Goal: Task Accomplishment & Management: Manage account settings

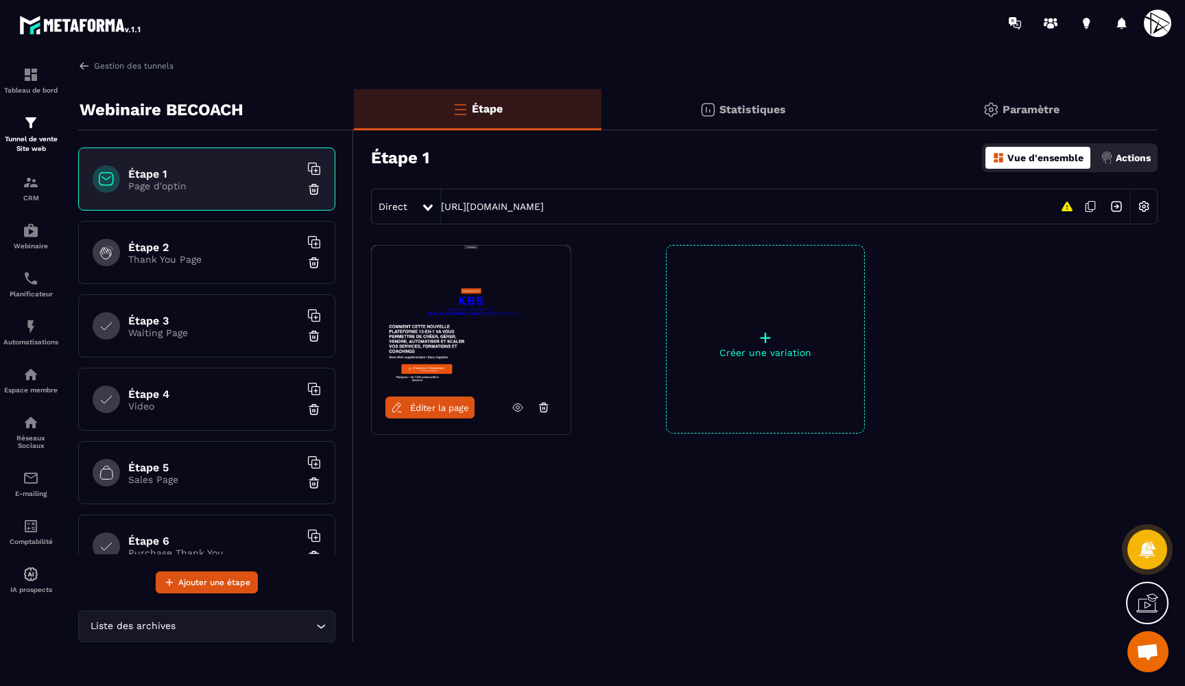
click at [1004, 94] on div "Paramètre" at bounding box center [1021, 109] width 274 height 41
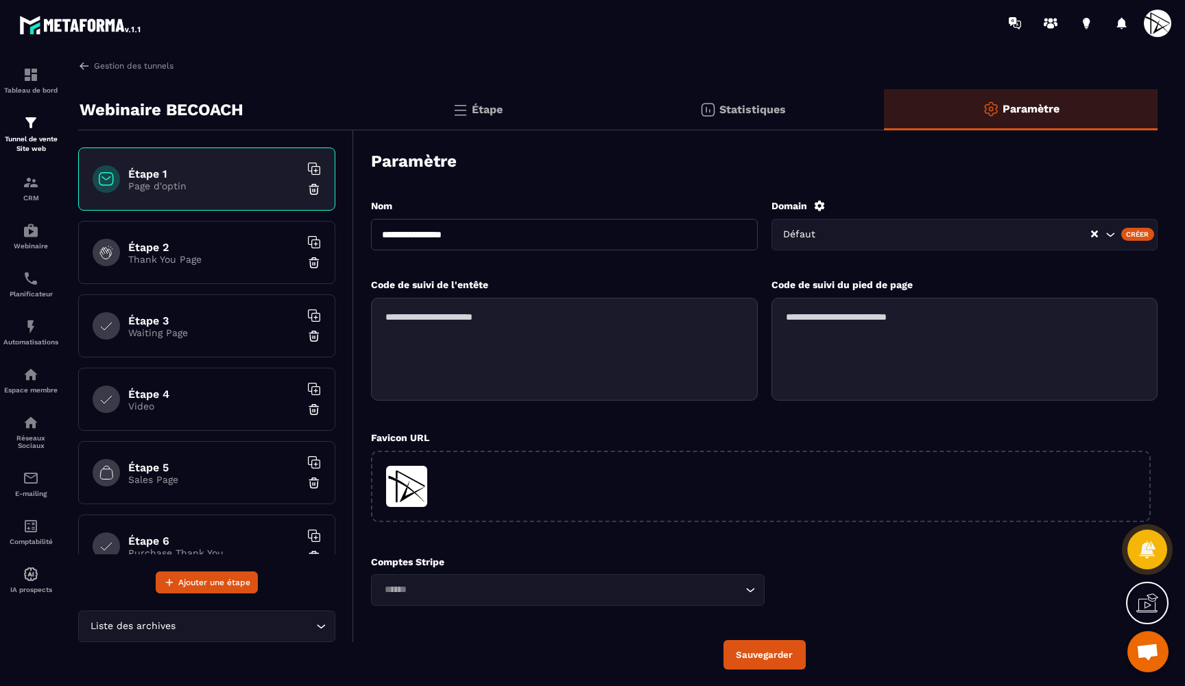
click at [1105, 234] on icon "Search for option" at bounding box center [1110, 235] width 14 height 14
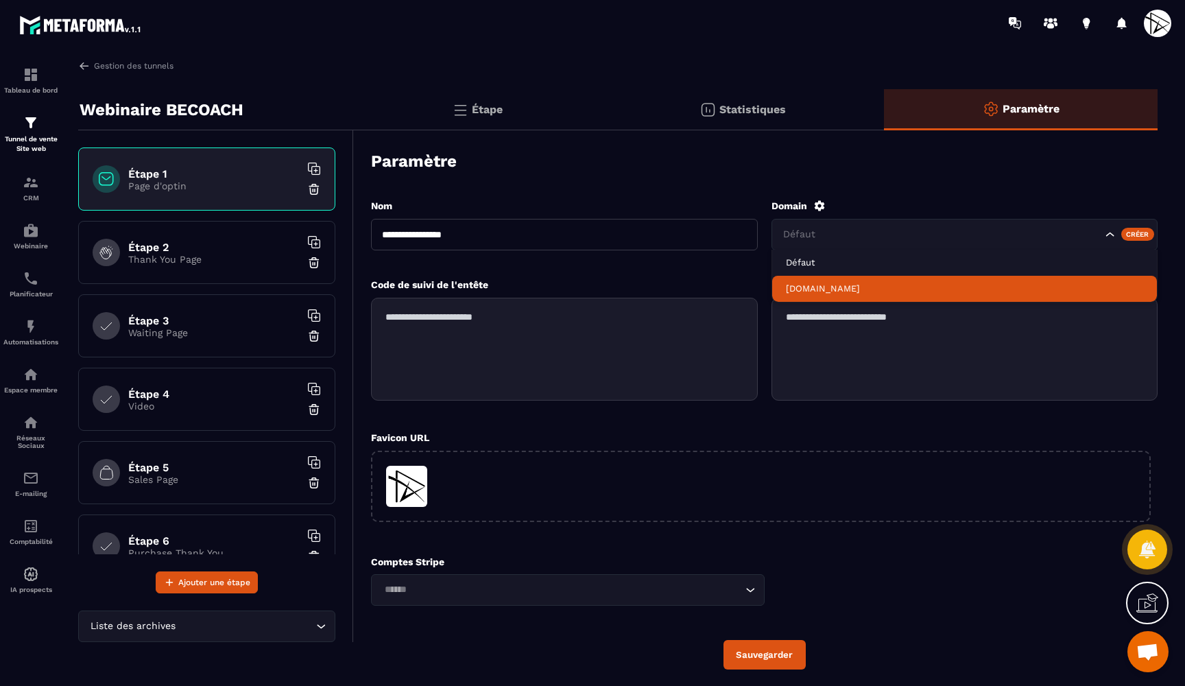
click at [873, 286] on p "[DOMAIN_NAME]" at bounding box center [965, 288] width 358 height 12
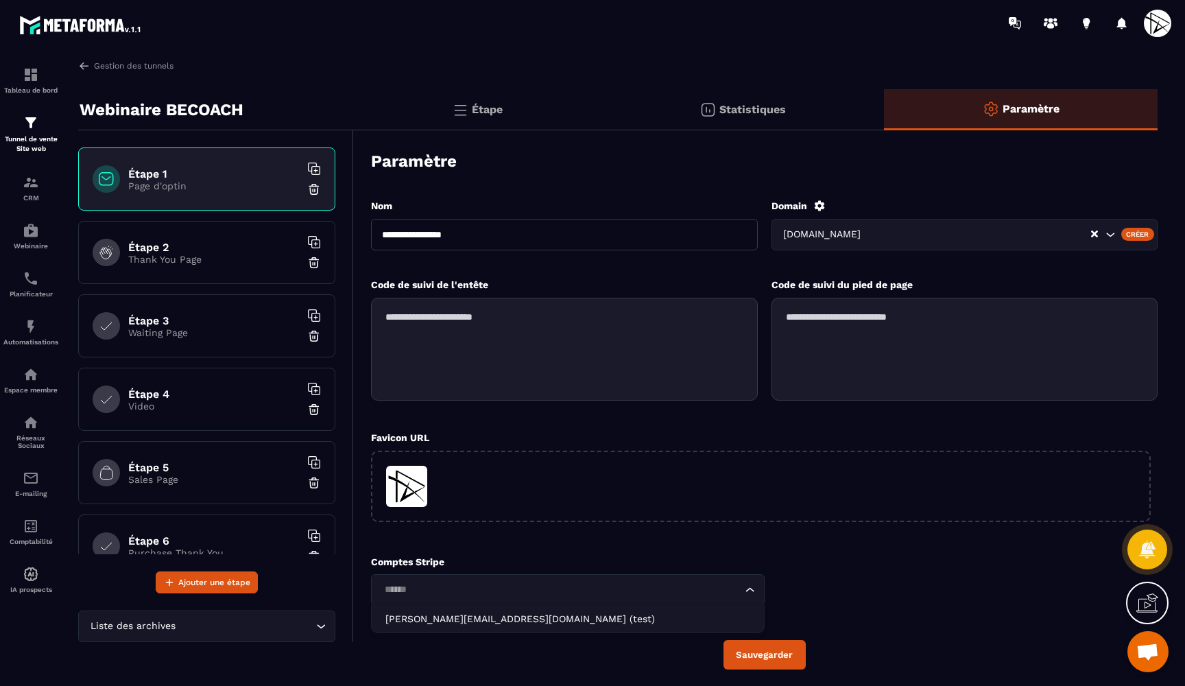
click at [488, 592] on input "Search for option" at bounding box center [561, 589] width 362 height 15
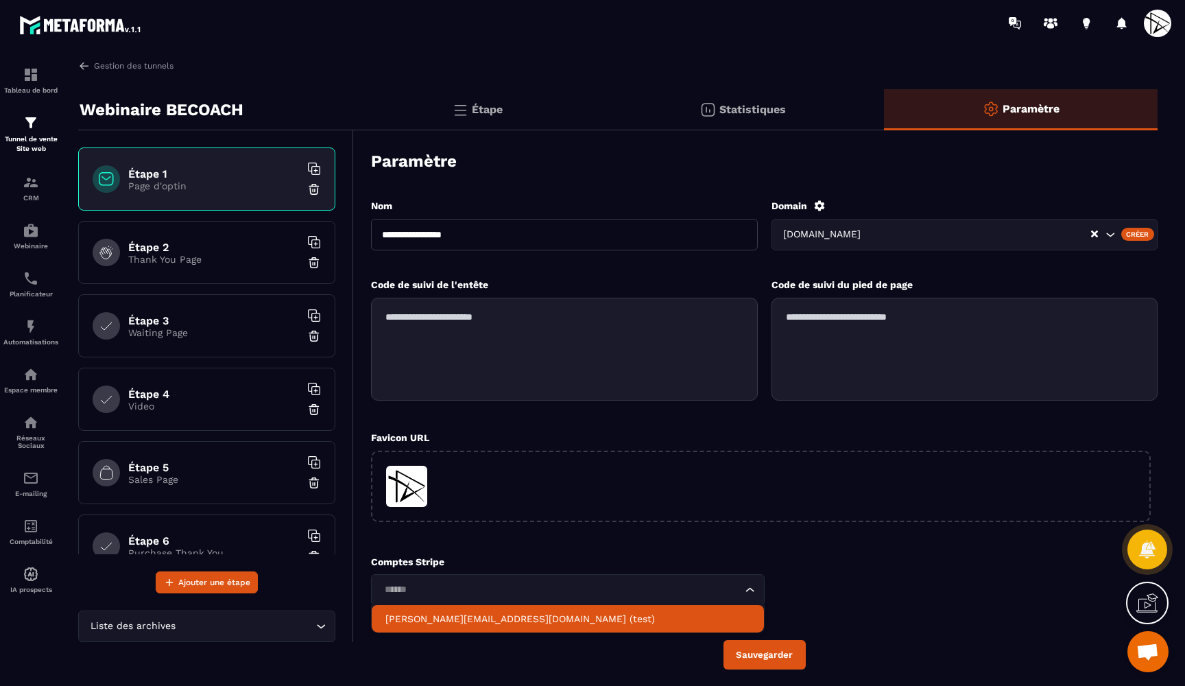
click at [459, 620] on p "[PERSON_NAME][EMAIL_ADDRESS][DOMAIN_NAME] (test)" at bounding box center [567, 619] width 365 height 14
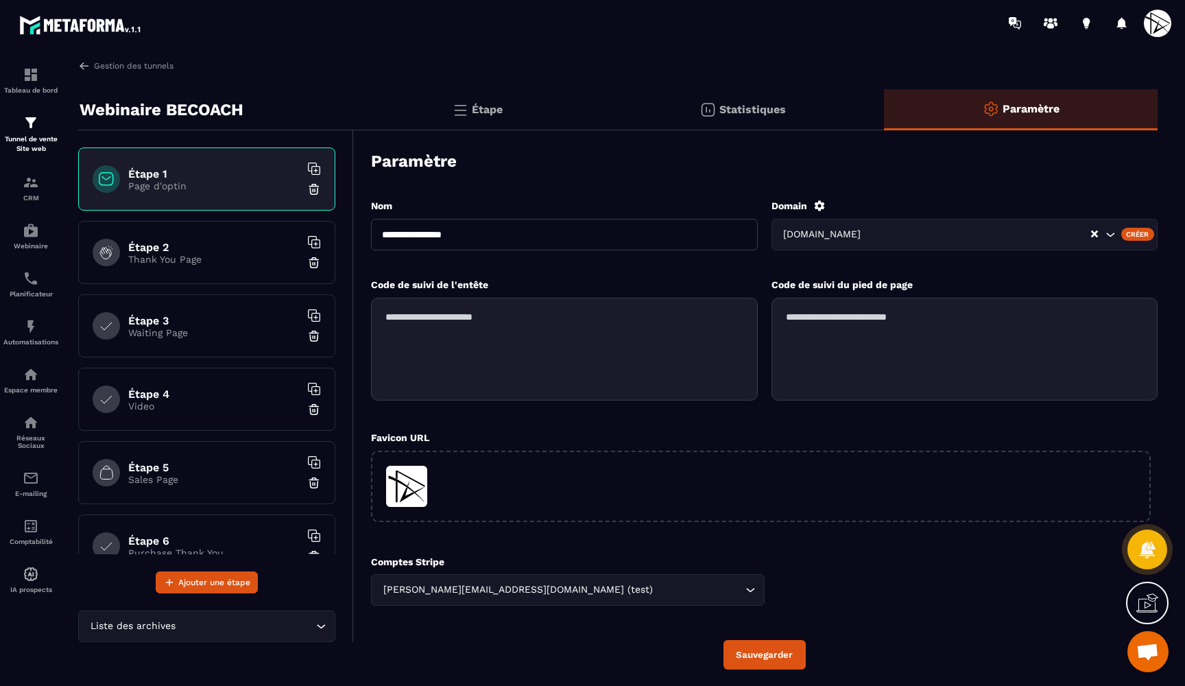
click at [766, 656] on button "Sauvegarder" at bounding box center [764, 654] width 82 height 29
click at [242, 263] on p "Thank You Page" at bounding box center [213, 259] width 171 height 11
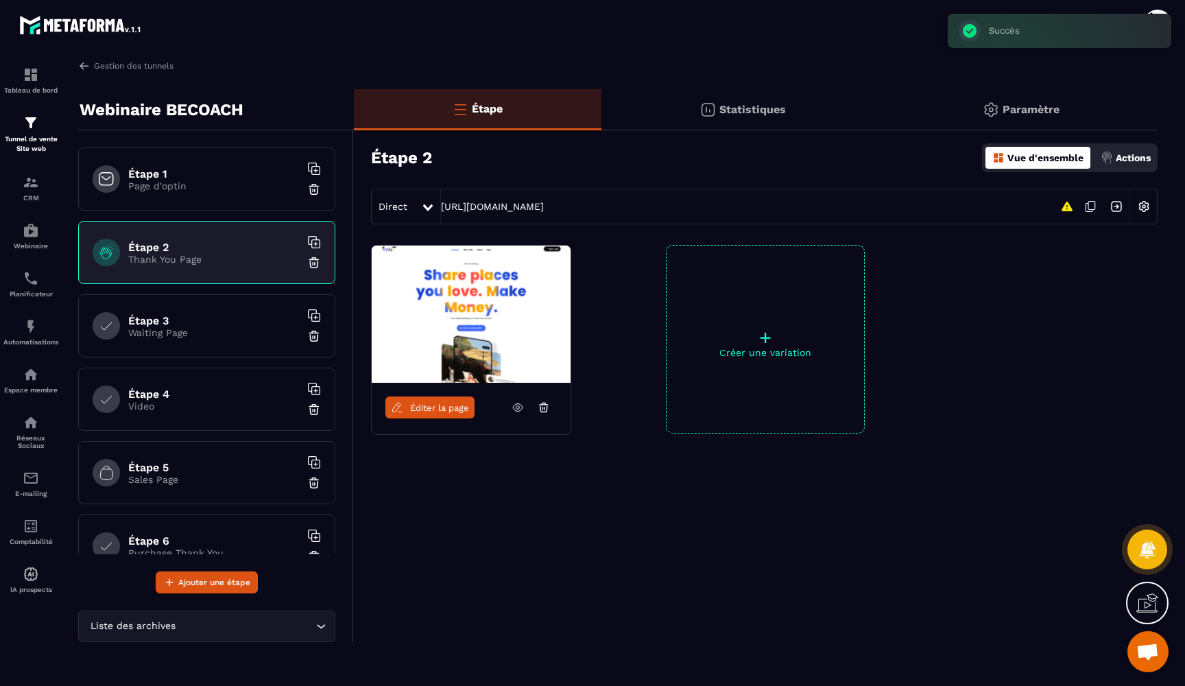
click at [206, 391] on h6 "Étape 4" at bounding box center [213, 393] width 171 height 13
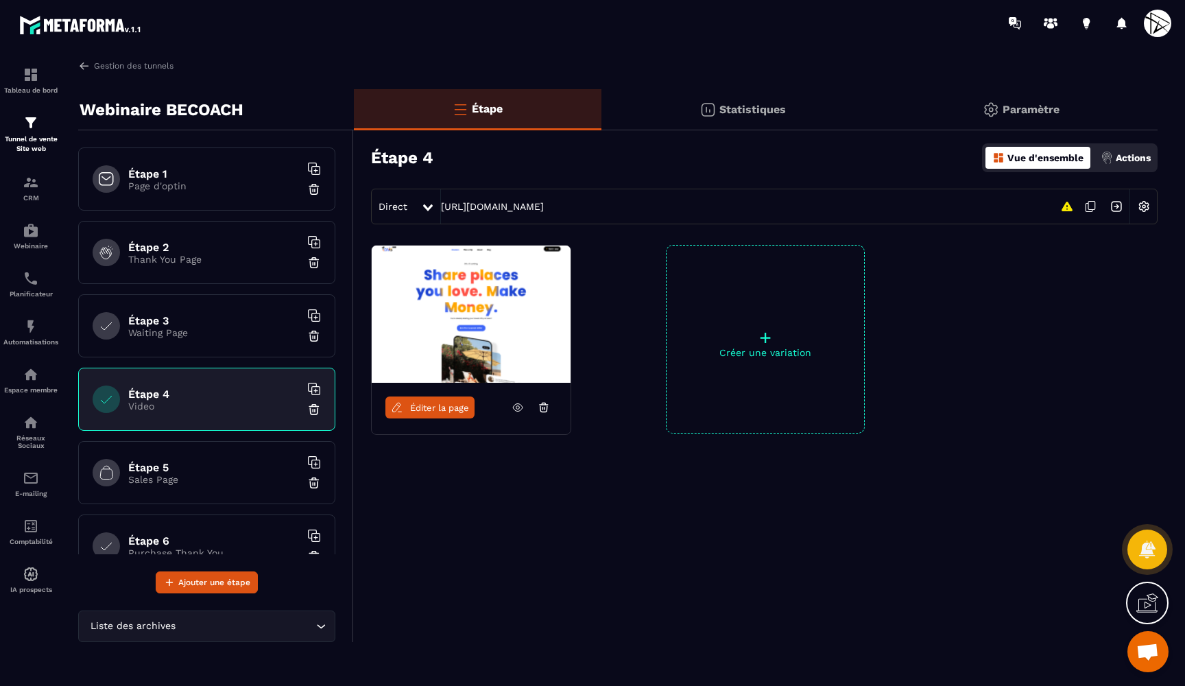
click at [986, 106] on img at bounding box center [990, 109] width 16 height 16
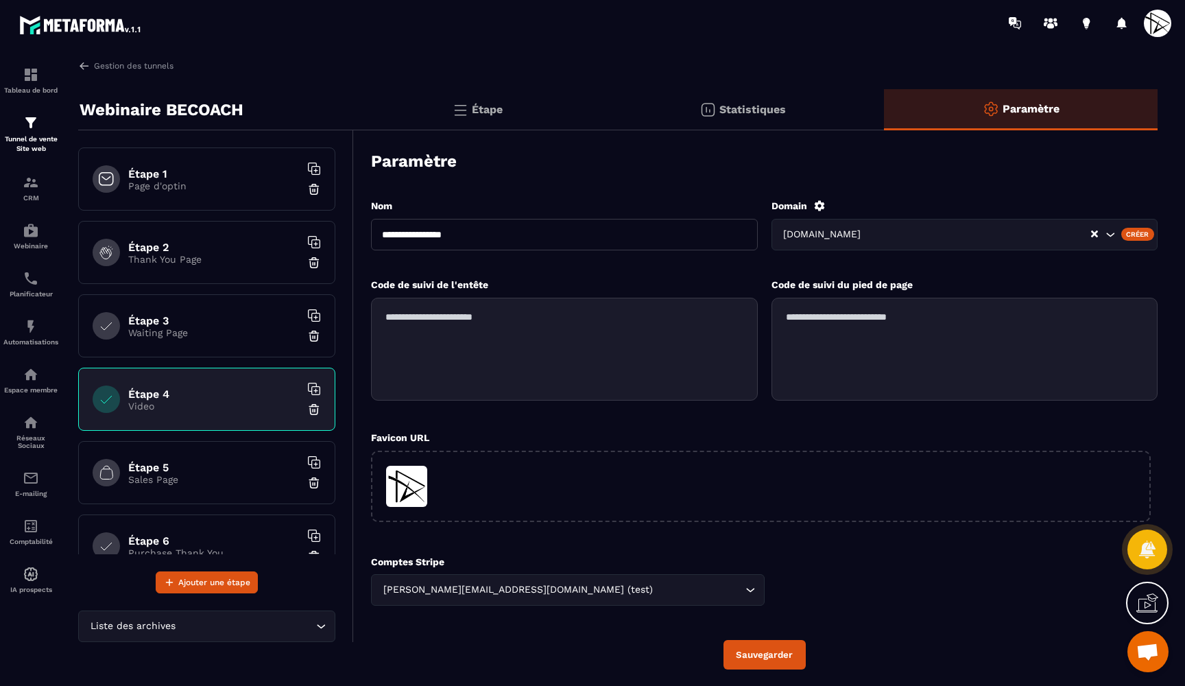
click at [234, 186] on p "Page d'optin" at bounding box center [213, 185] width 171 height 11
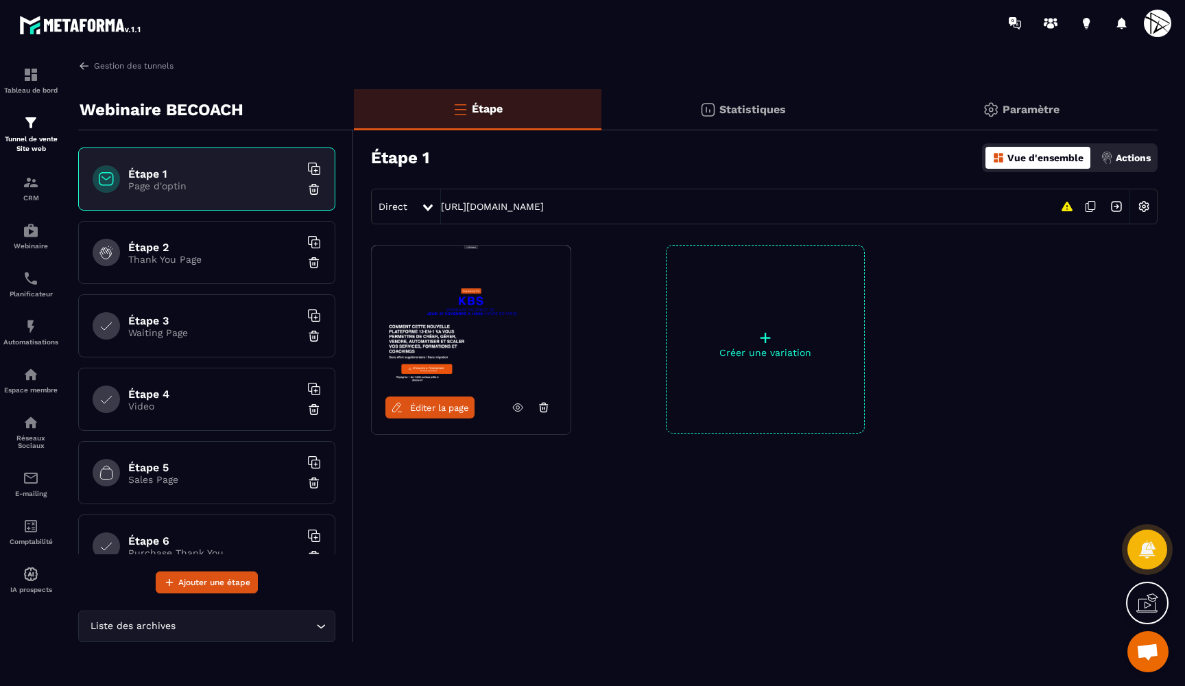
click at [522, 406] on icon at bounding box center [518, 408] width 10 height 8
click at [435, 406] on span "Éditer la page" at bounding box center [439, 407] width 59 height 10
